Goal: Information Seeking & Learning: Learn about a topic

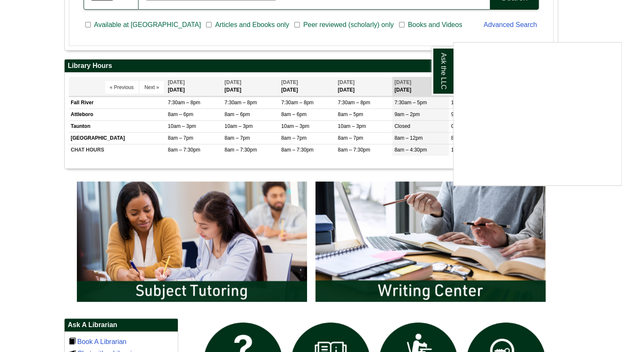
scroll to position [277, 0]
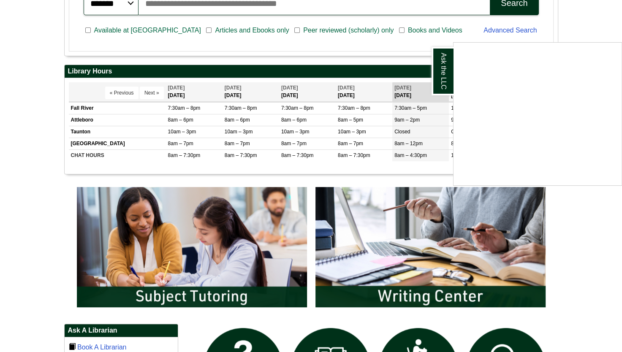
click at [265, 249] on div "Ask the LLC" at bounding box center [311, 176] width 622 height 352
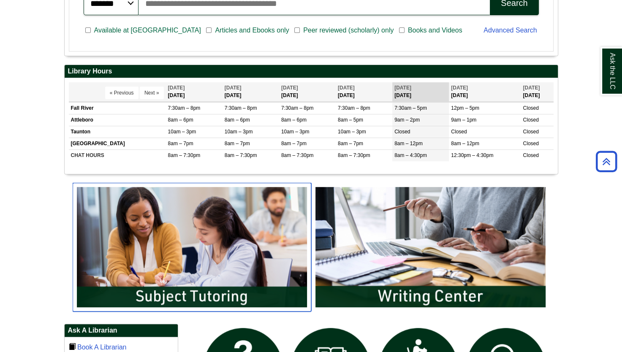
click at [247, 270] on img "slideshow" at bounding box center [192, 247] width 238 height 128
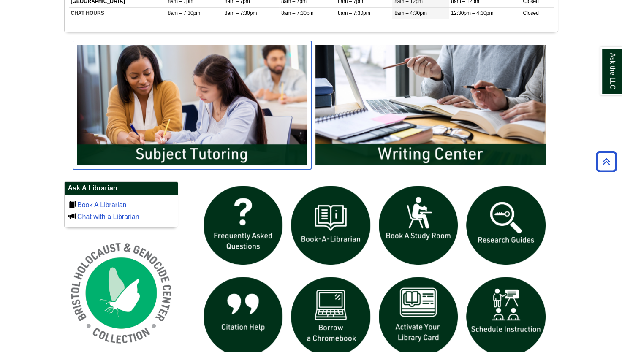
scroll to position [420, 0]
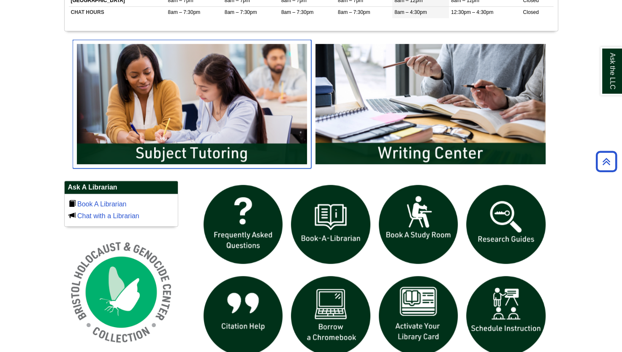
click at [196, 101] on img "slideshow" at bounding box center [192, 104] width 238 height 128
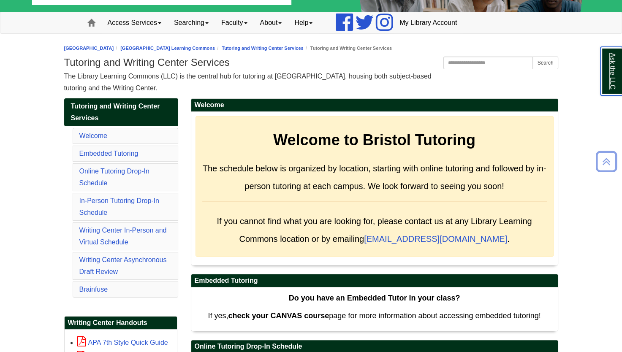
scroll to position [54, 0]
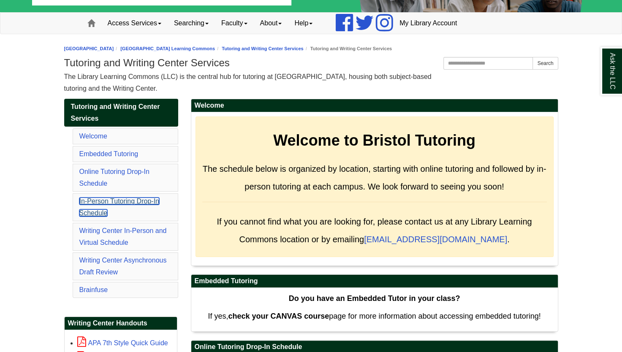
click at [120, 203] on link "In-Person Tutoring Drop-In Schedule" at bounding box center [119, 207] width 80 height 19
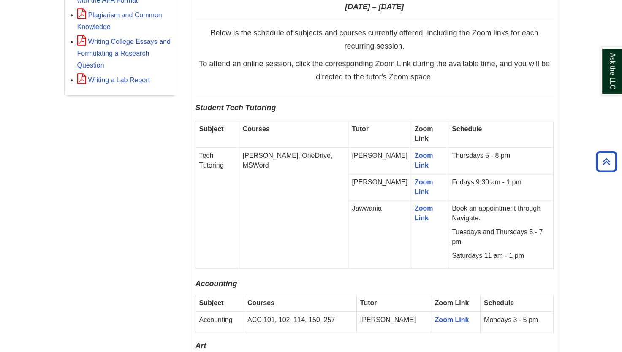
scroll to position [485, 0]
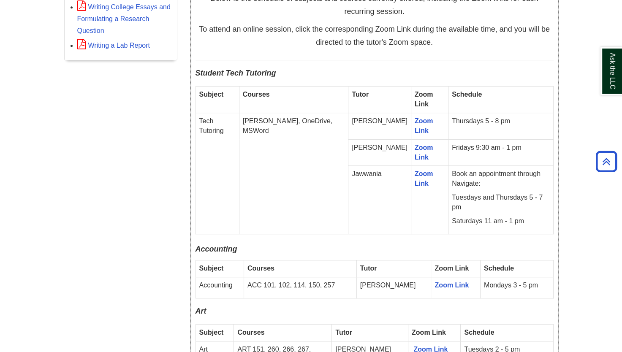
click at [517, 193] on p "Tuesdays and Thursdays 5 - 7 pm" at bounding box center [501, 202] width 98 height 19
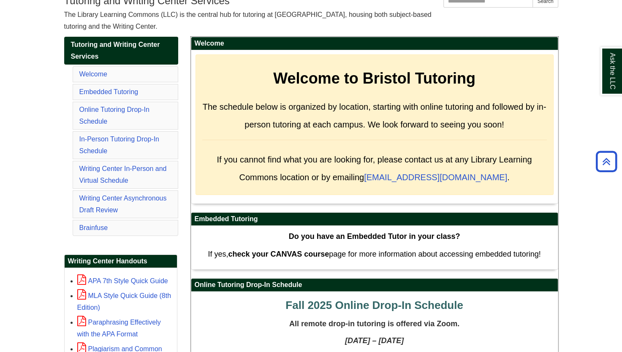
scroll to position [114, 0]
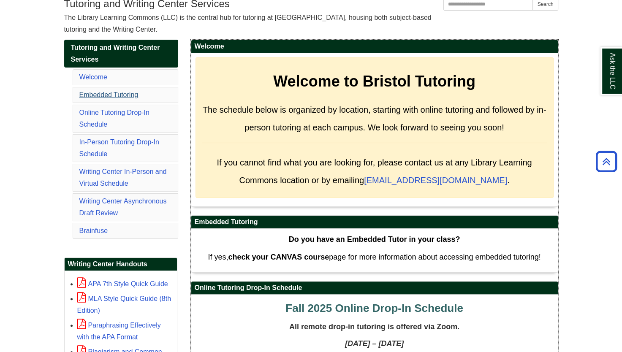
click at [97, 96] on link "Embedded Tutoring" at bounding box center [108, 94] width 59 height 7
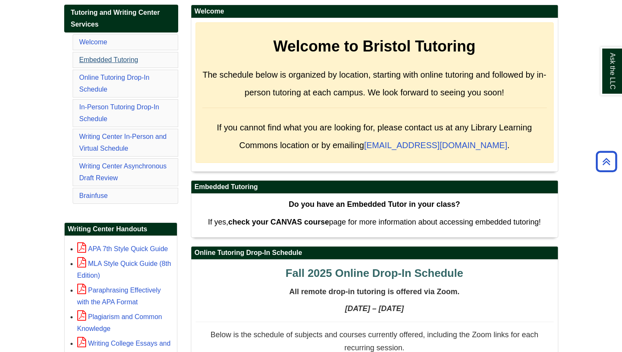
scroll to position [144, 0]
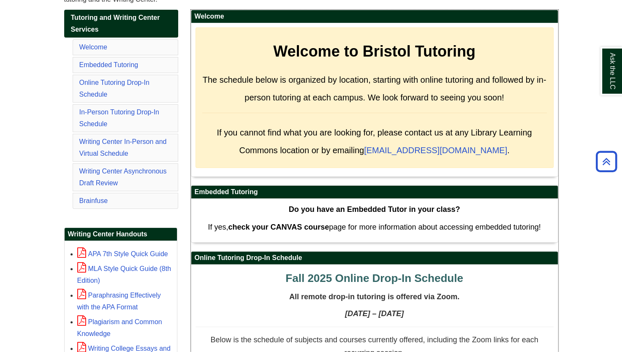
click at [260, 228] on strong "check your CANVAS course" at bounding box center [278, 227] width 101 height 8
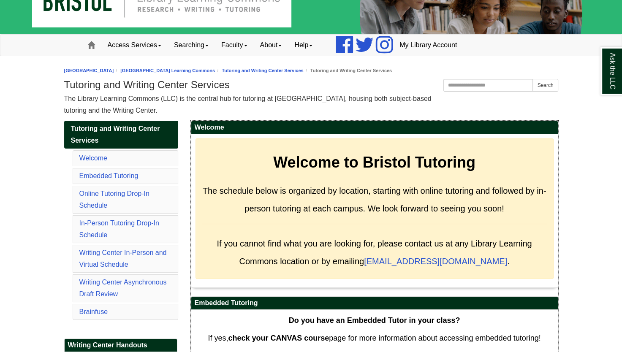
scroll to position [59, 0]
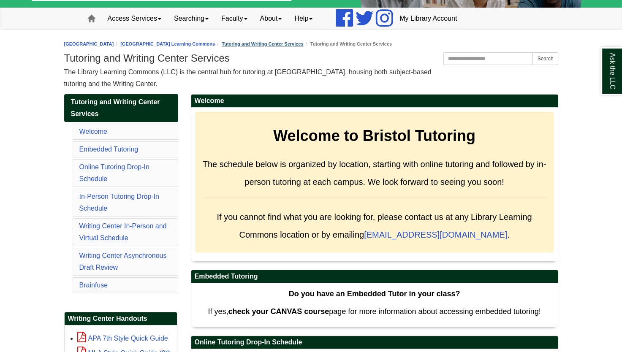
click at [286, 44] on link "Tutoring and Writing Center Services" at bounding box center [262, 43] width 81 height 5
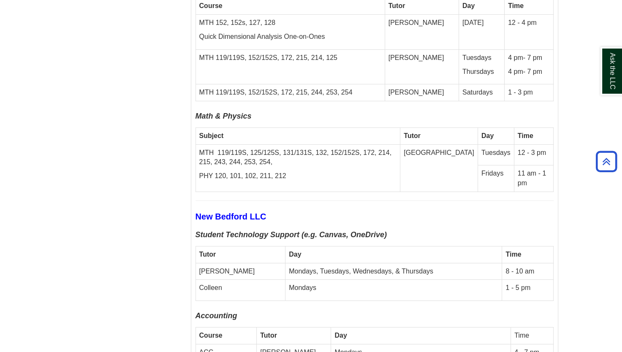
scroll to position [2677, 0]
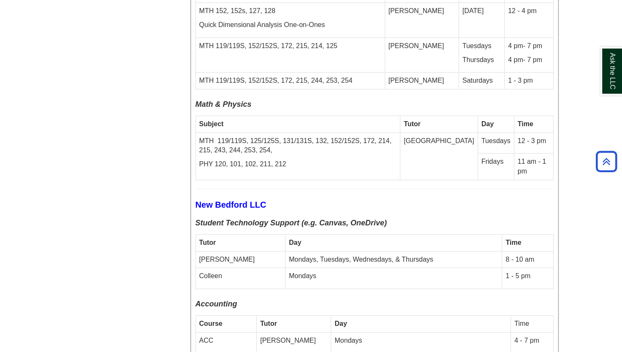
click at [435, 268] on td "Mondays" at bounding box center [393, 278] width 217 height 21
click at [513, 268] on td "1 - 5 pm" at bounding box center [527, 278] width 51 height 21
click at [507, 268] on td "1 - 5 pm" at bounding box center [527, 278] width 51 height 21
click at [216, 271] on p "Colleen" at bounding box center [240, 276] width 83 height 10
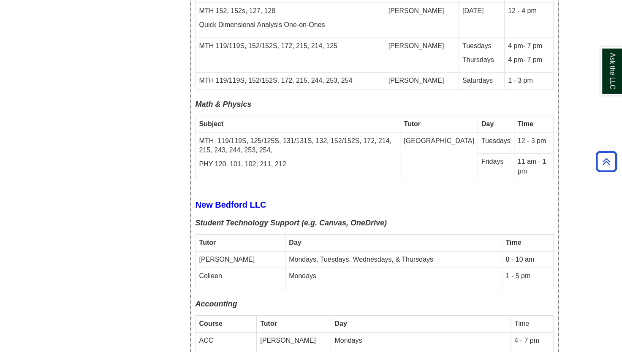
click at [285, 268] on td "Mondays" at bounding box center [393, 278] width 217 height 21
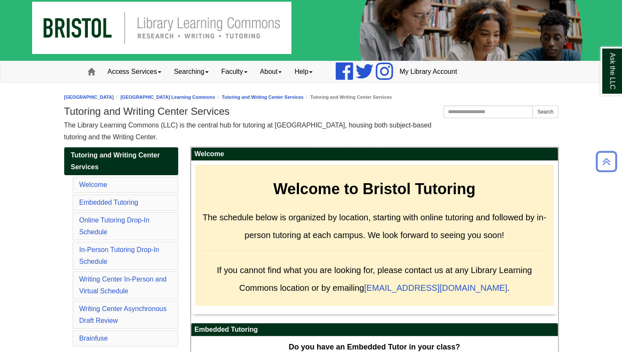
scroll to position [0, 0]
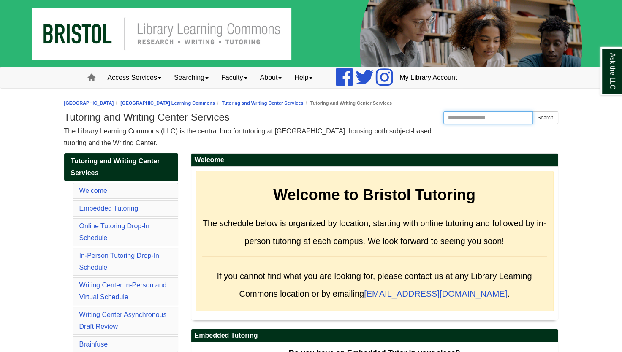
click at [490, 117] on input "Search the Website" at bounding box center [488, 117] width 90 height 13
type input "**********"
click at [532, 111] on button "Search" at bounding box center [544, 117] width 25 height 13
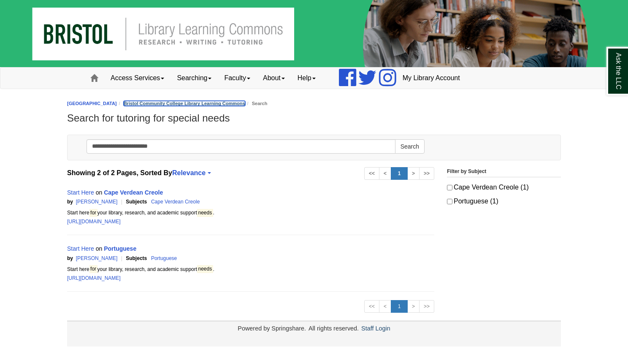
click at [224, 105] on link "Bristol Community College Library Learning Commons" at bounding box center [185, 103] width 122 height 5
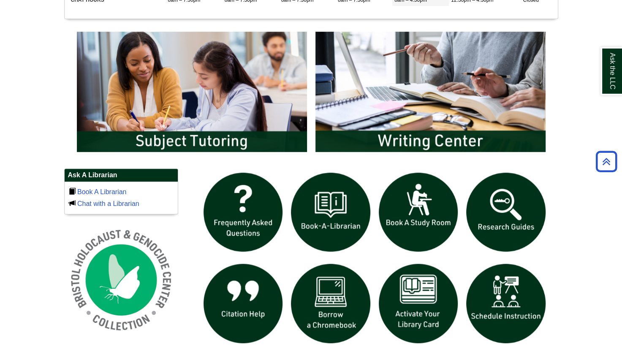
scroll to position [432, 0]
click at [504, 204] on img "slideshow" at bounding box center [506, 212] width 88 height 88
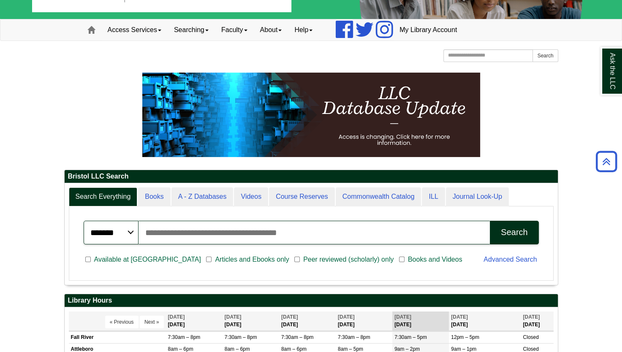
scroll to position [0, 0]
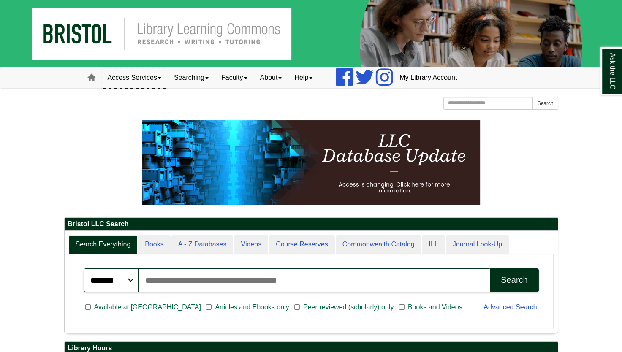
click at [161, 78] on span at bounding box center [159, 78] width 3 height 2
click at [209, 78] on span at bounding box center [206, 78] width 3 height 2
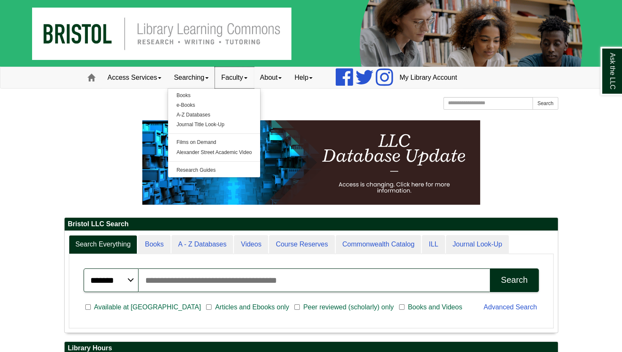
click at [252, 80] on link "Faculty" at bounding box center [234, 77] width 39 height 21
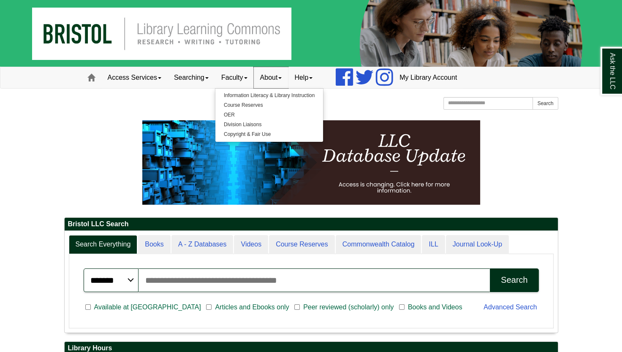
click at [286, 79] on link "About" at bounding box center [271, 77] width 35 height 21
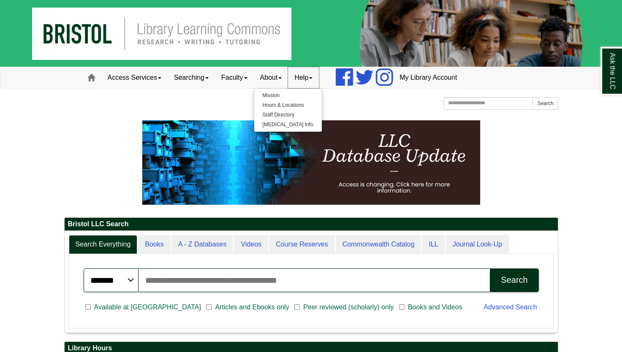
click at [319, 78] on link "Help" at bounding box center [303, 77] width 31 height 21
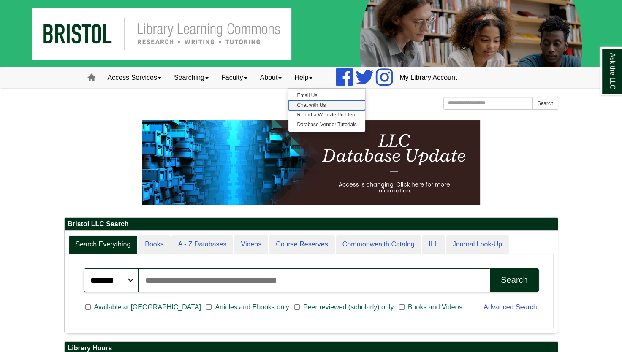
click at [329, 103] on link "Chat with Us" at bounding box center [326, 105] width 76 height 10
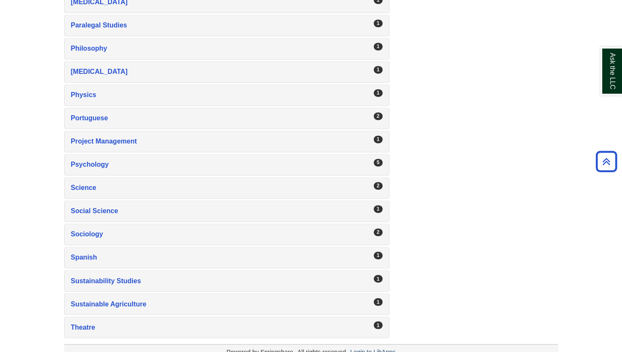
scroll to position [1301, 0]
